Goal: Task Accomplishment & Management: Complete application form

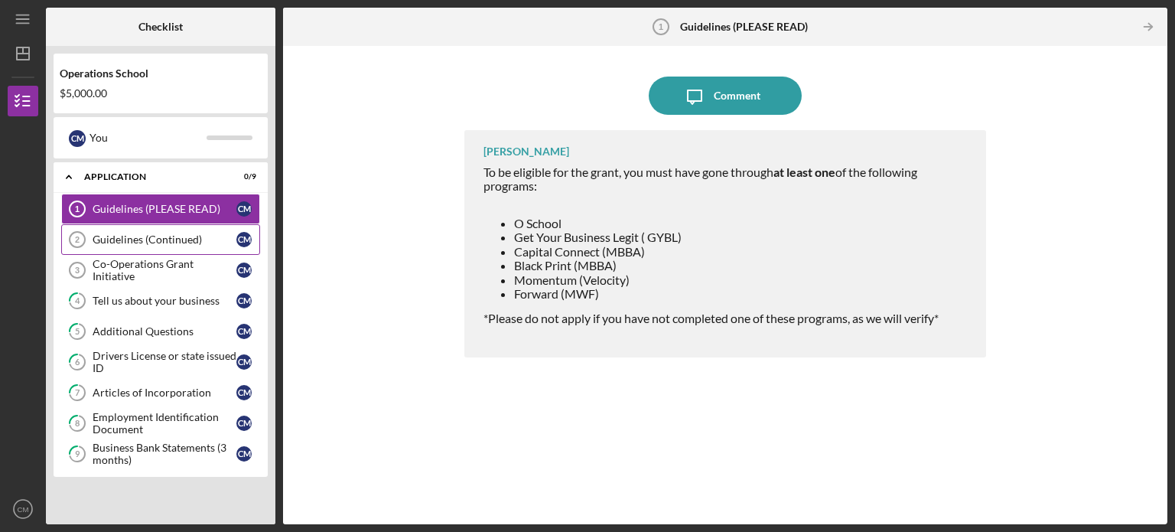
click at [148, 235] on div "Guidelines (Continued)" at bounding box center [165, 239] width 144 height 12
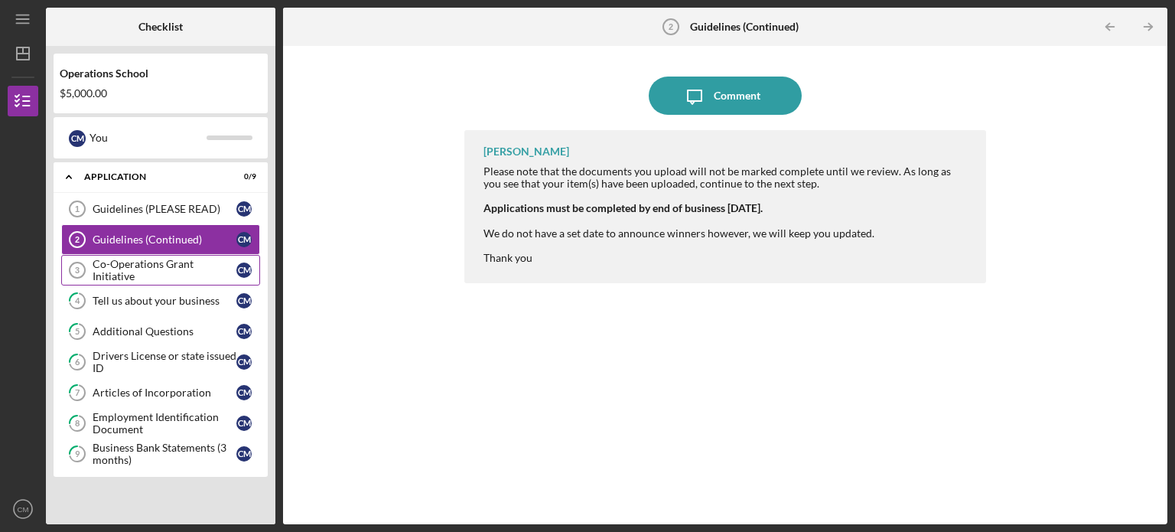
click at [163, 271] on div "Co-Operations Grant Initiative" at bounding box center [165, 270] width 144 height 24
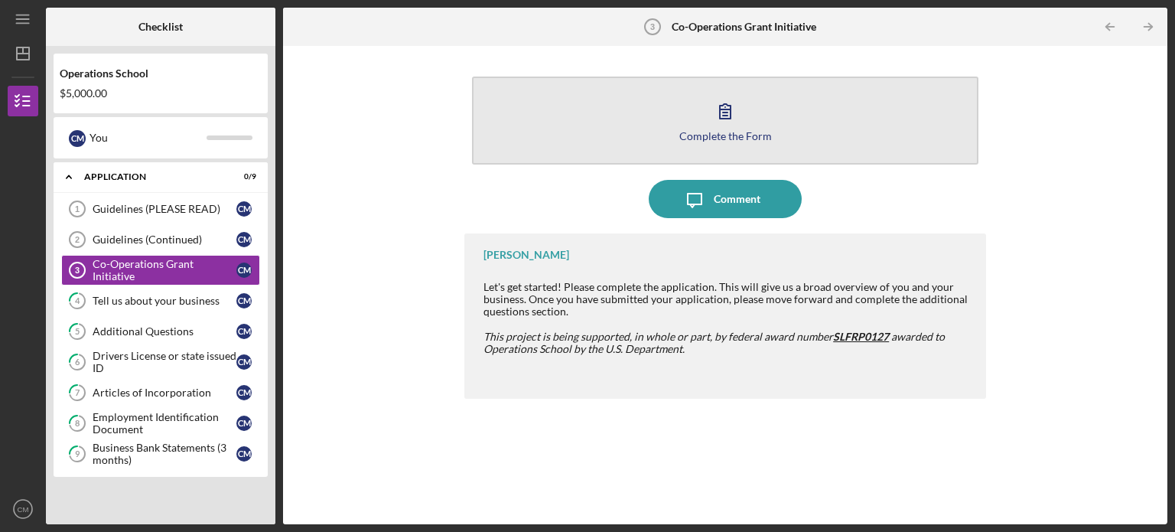
click at [696, 134] on div "Complete the Form" at bounding box center [725, 135] width 93 height 11
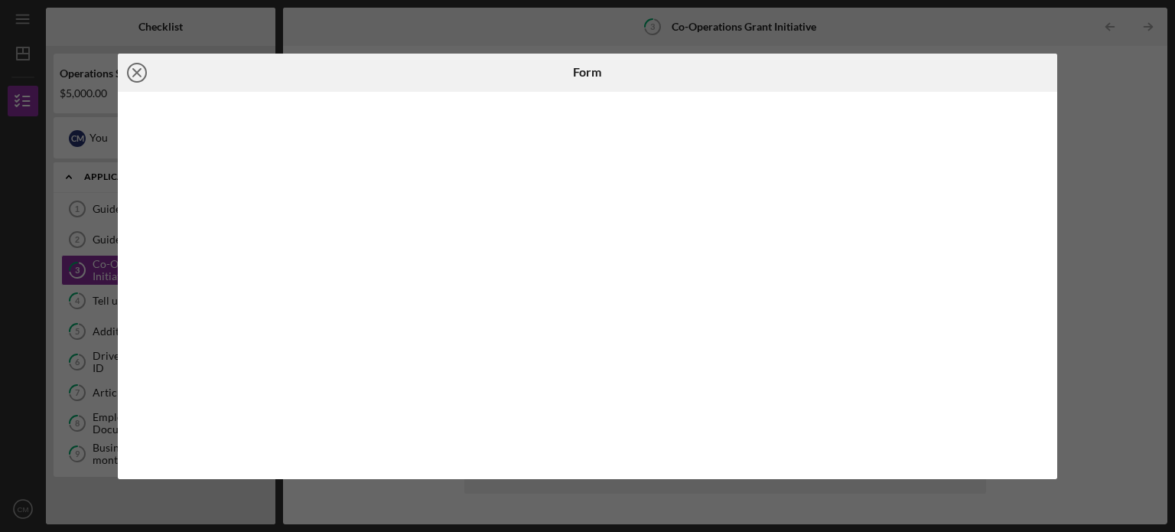
click at [134, 73] on icon "Icon/Close" at bounding box center [137, 73] width 38 height 38
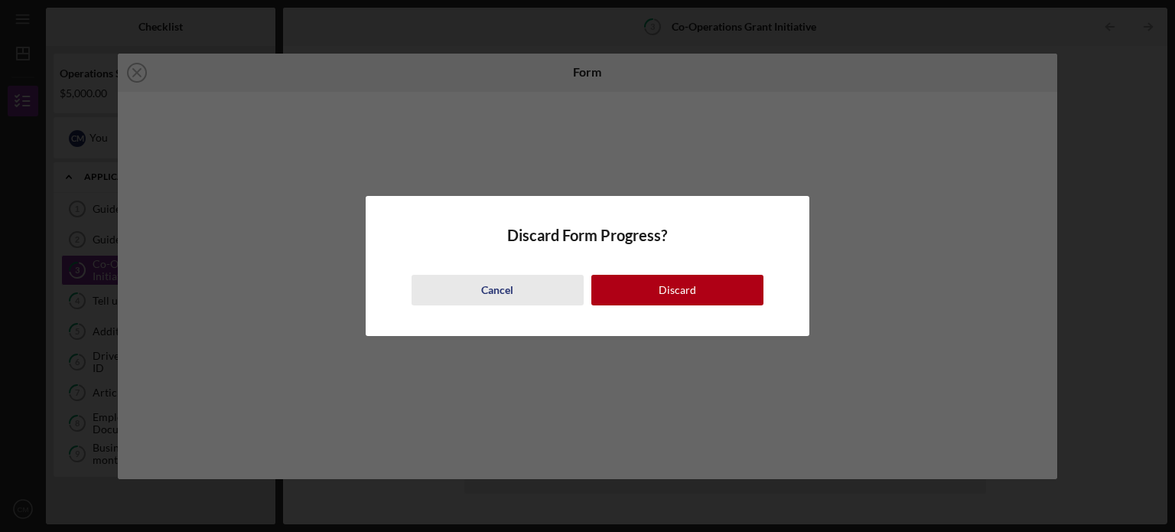
click at [489, 288] on div "Cancel" at bounding box center [497, 290] width 32 height 31
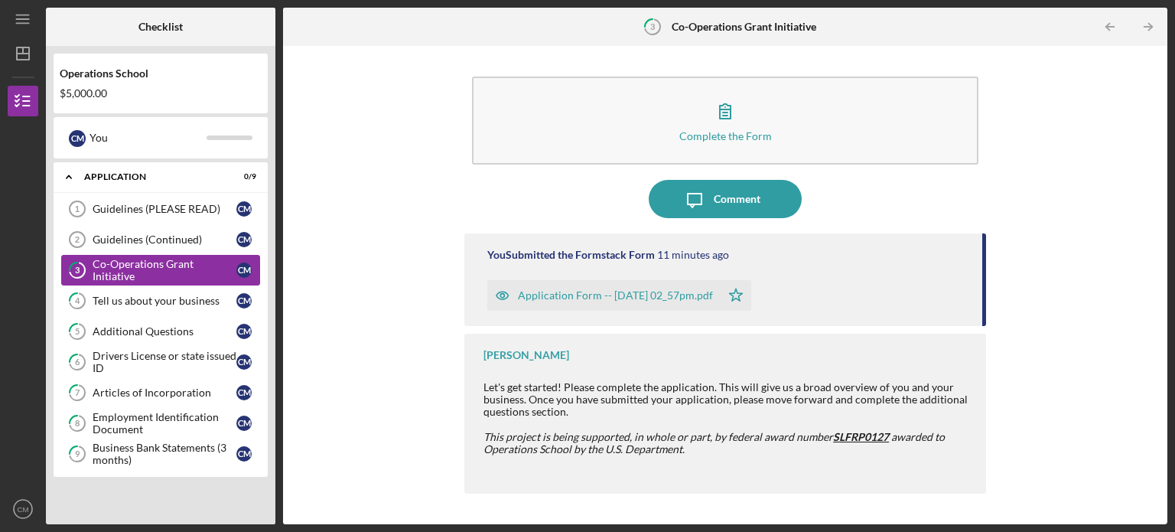
click at [165, 271] on div "Co-Operations Grant Initiative" at bounding box center [165, 270] width 144 height 24
